Goal: Task Accomplishment & Management: Complete application form

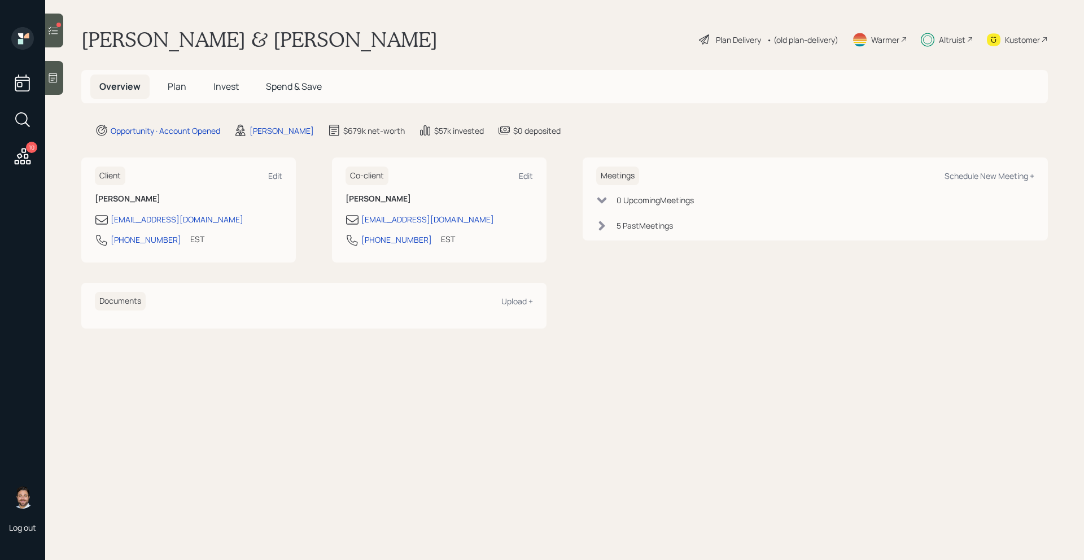
click at [61, 34] on div at bounding box center [54, 31] width 18 height 34
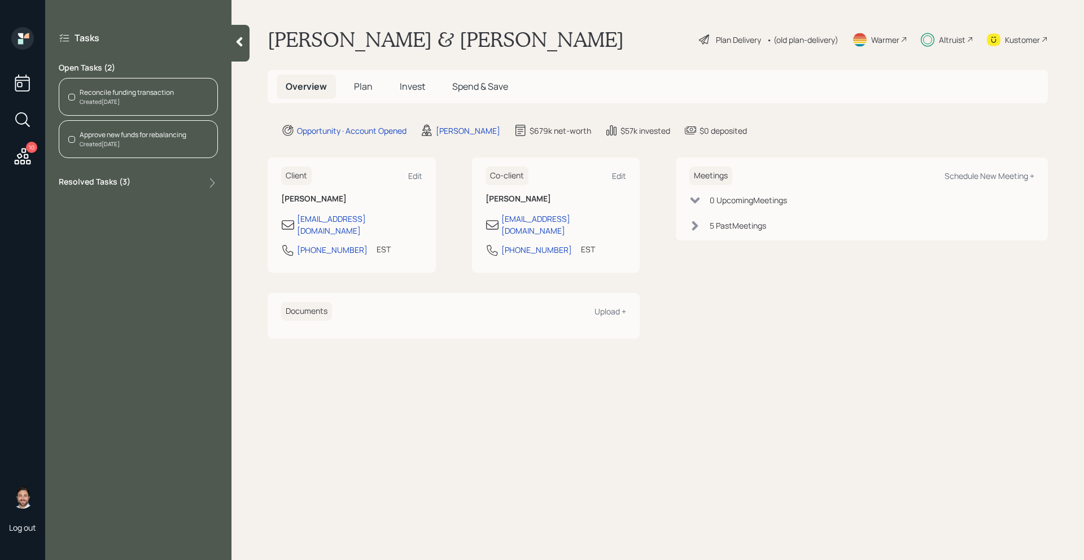
click at [140, 99] on div "Created [DATE]" at bounding box center [127, 102] width 94 height 8
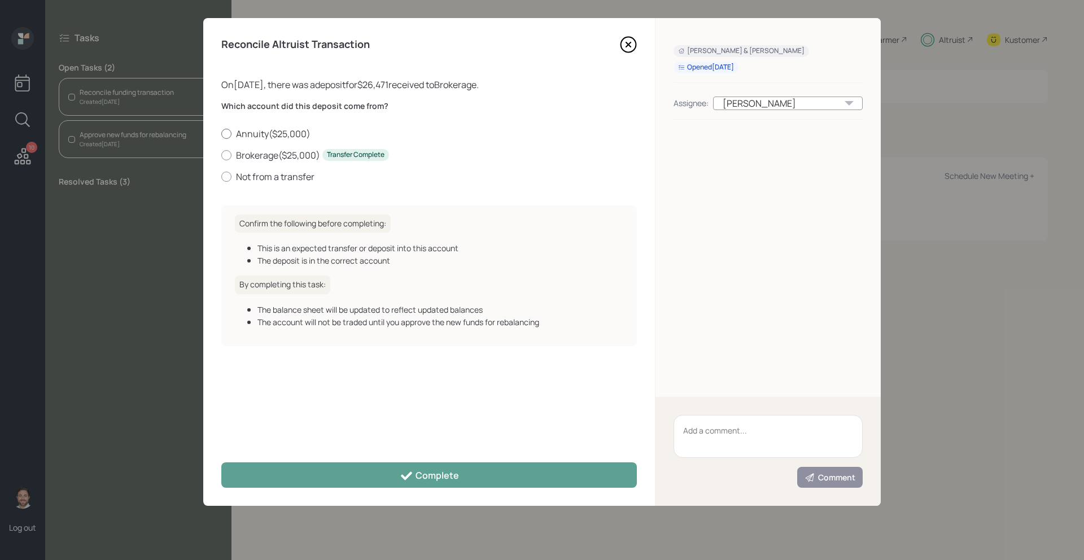
click at [249, 136] on label "Annuity ( $25,000 )" at bounding box center [429, 134] width 416 height 12
click at [221, 134] on input "Annuity ( $25,000 )" at bounding box center [221, 133] width 1 height 1
radio input "true"
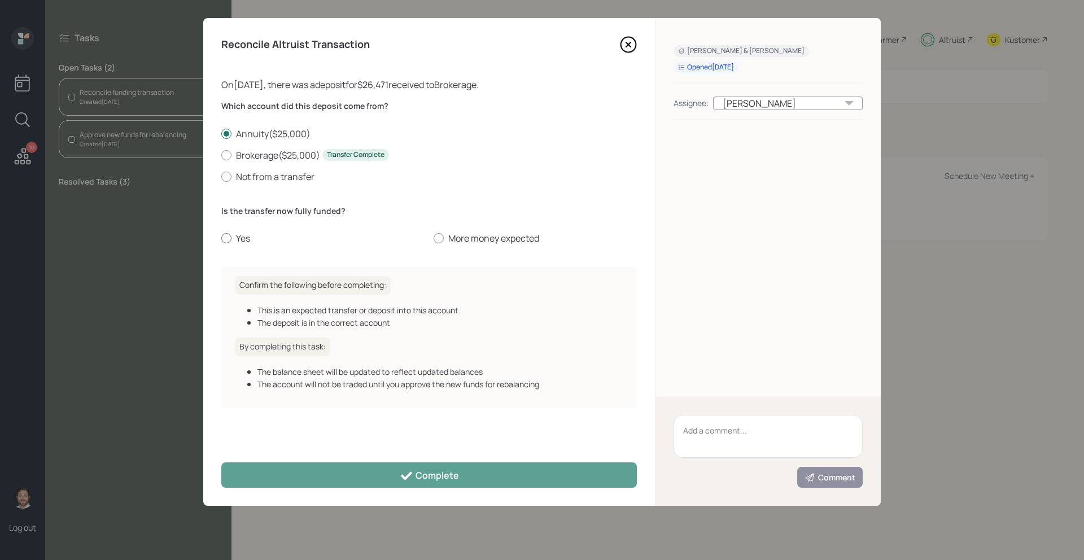
click at [240, 237] on label "Yes" at bounding box center [322, 238] width 203 height 12
click at [221, 238] on input "Yes" at bounding box center [221, 238] width 1 height 1
radio input "true"
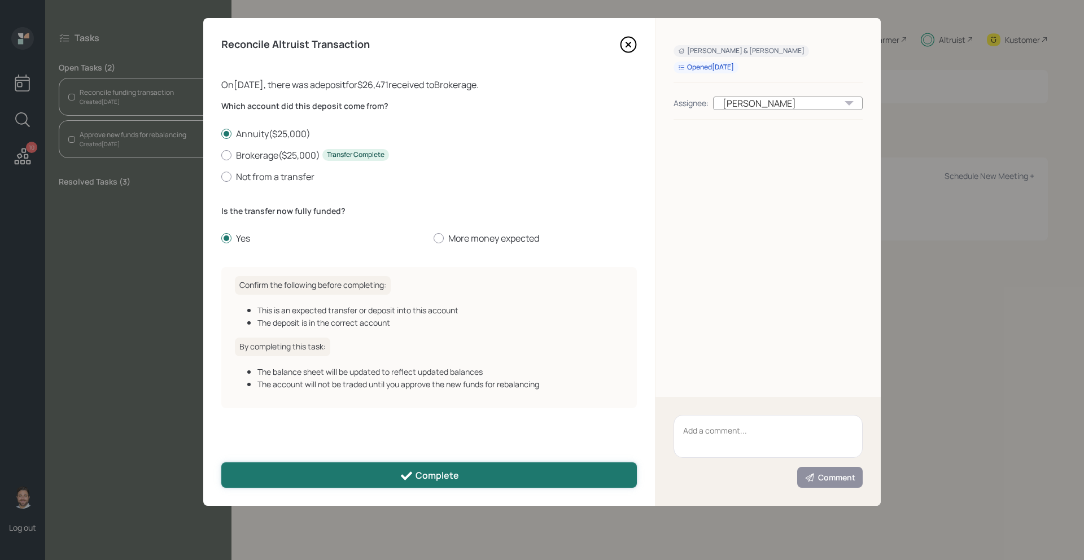
click at [344, 472] on button "Complete" at bounding box center [429, 474] width 416 height 25
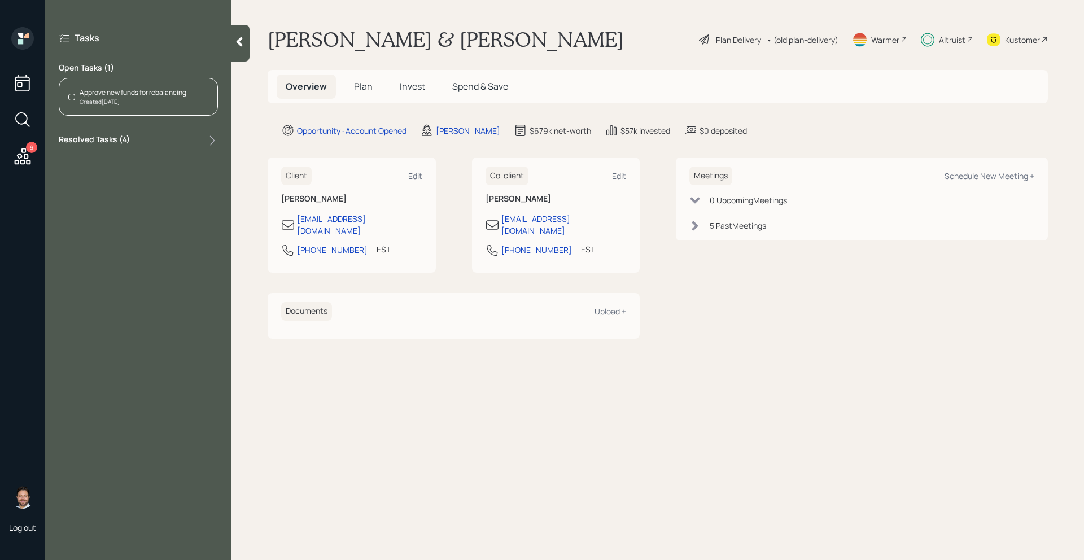
click at [153, 102] on div "Created [DATE]" at bounding box center [133, 102] width 107 height 8
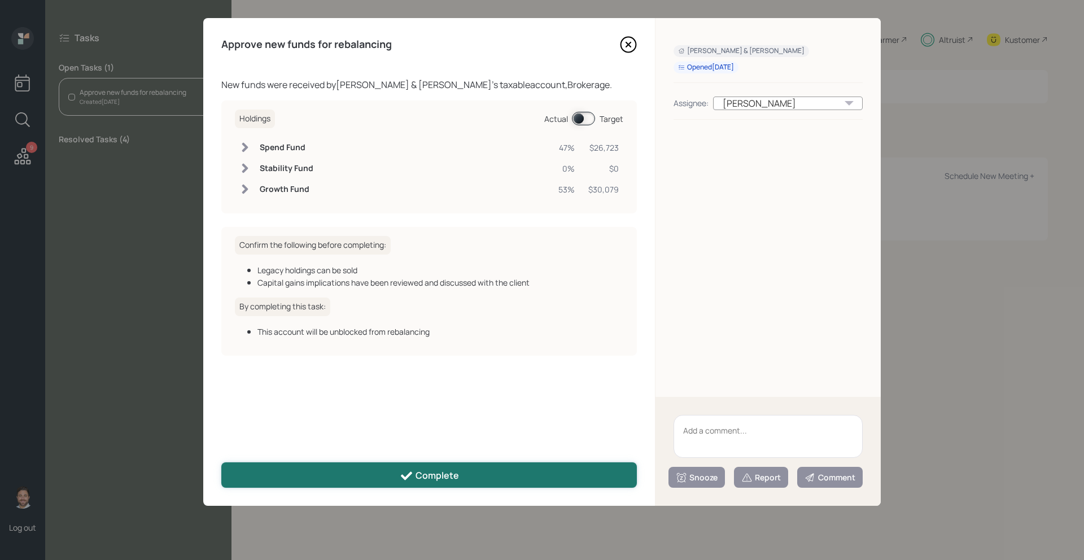
click at [349, 472] on button "Complete" at bounding box center [429, 474] width 416 height 25
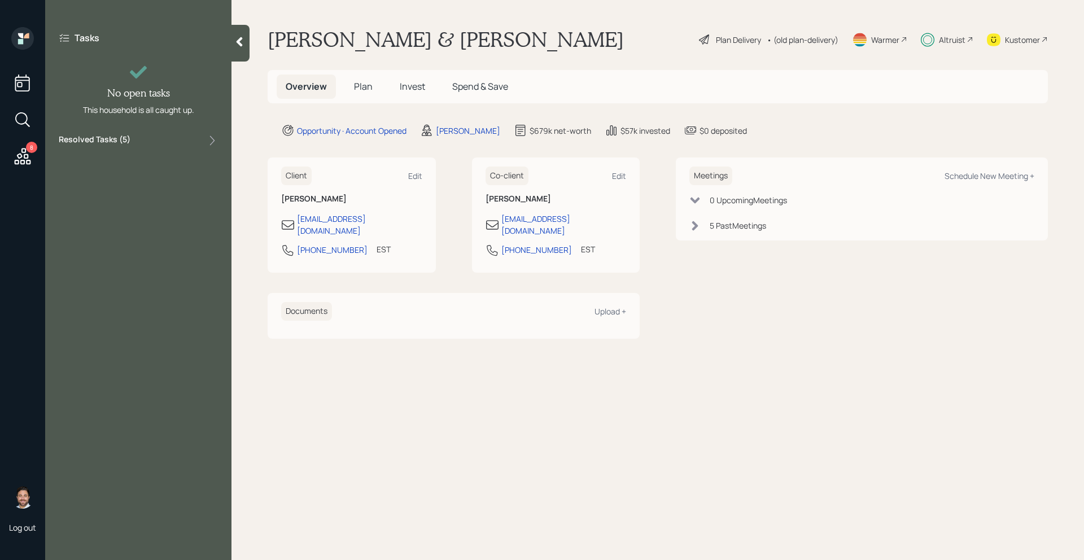
click at [23, 158] on icon at bounding box center [22, 156] width 20 height 20
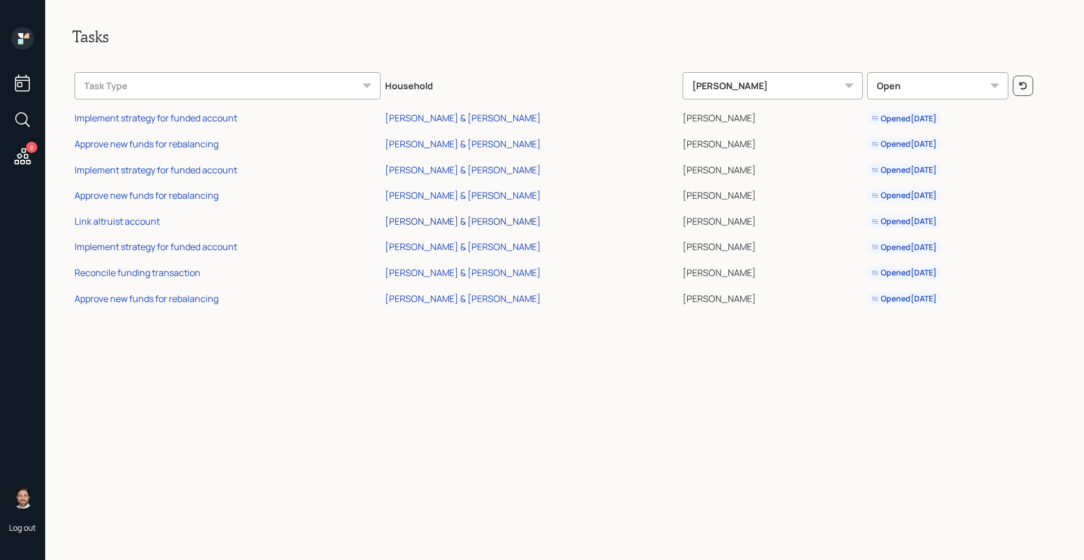
click at [458, 224] on div "[PERSON_NAME] & [PERSON_NAME]" at bounding box center [463, 221] width 156 height 12
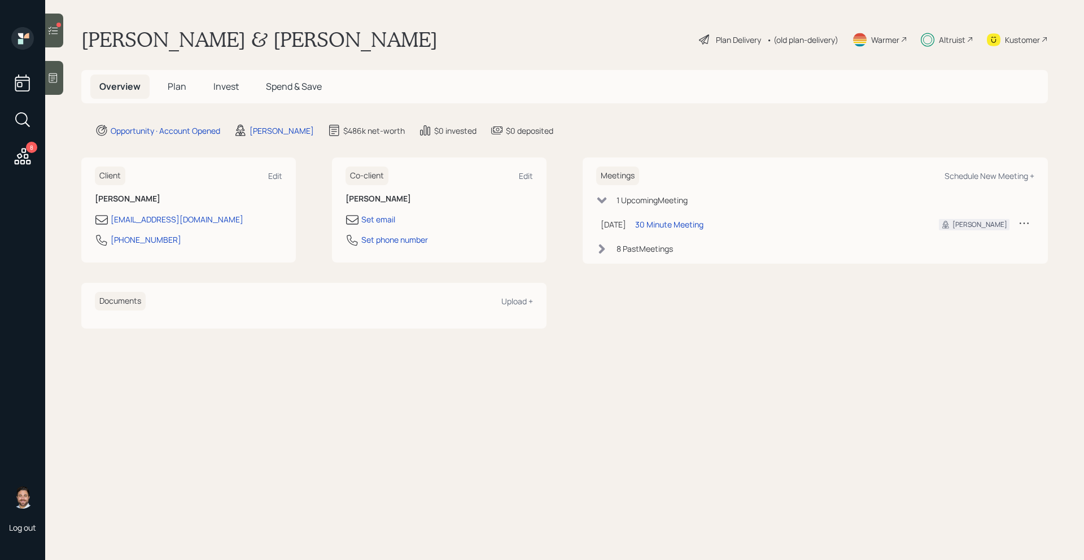
click at [231, 90] on span "Invest" at bounding box center [225, 86] width 25 height 12
